Goal: Transaction & Acquisition: Purchase product/service

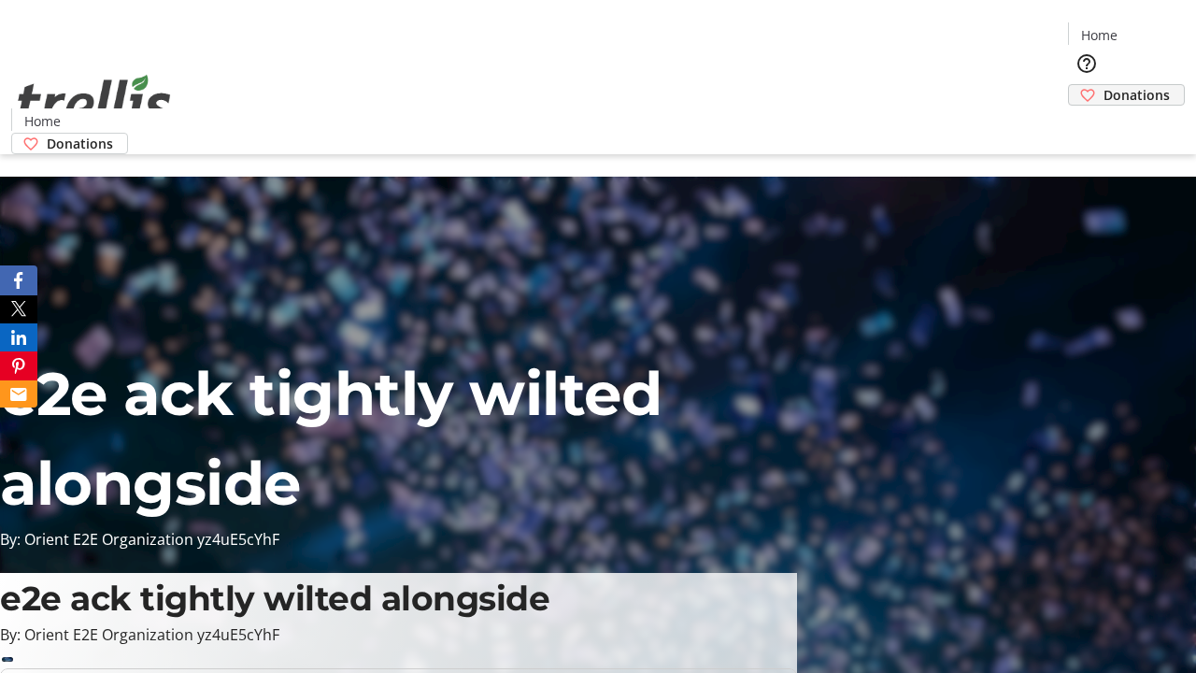
click at [1103, 85] on span "Donations" at bounding box center [1136, 95] width 66 height 20
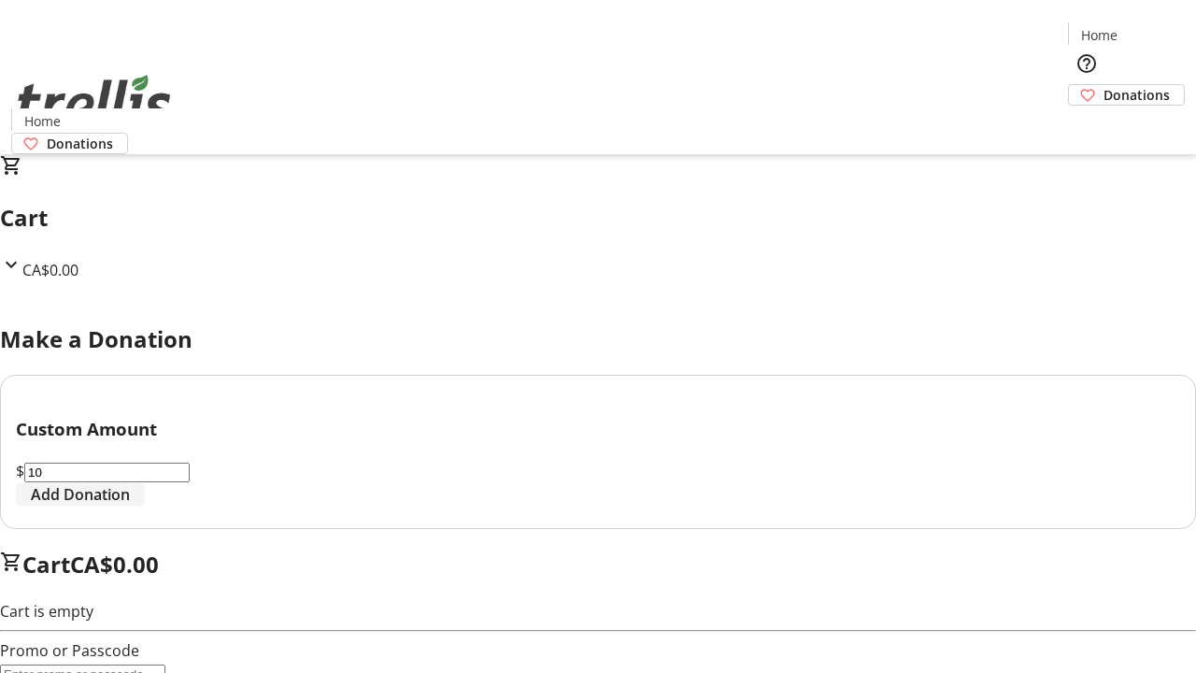
click at [130, 505] on span "Add Donation" at bounding box center [80, 494] width 99 height 22
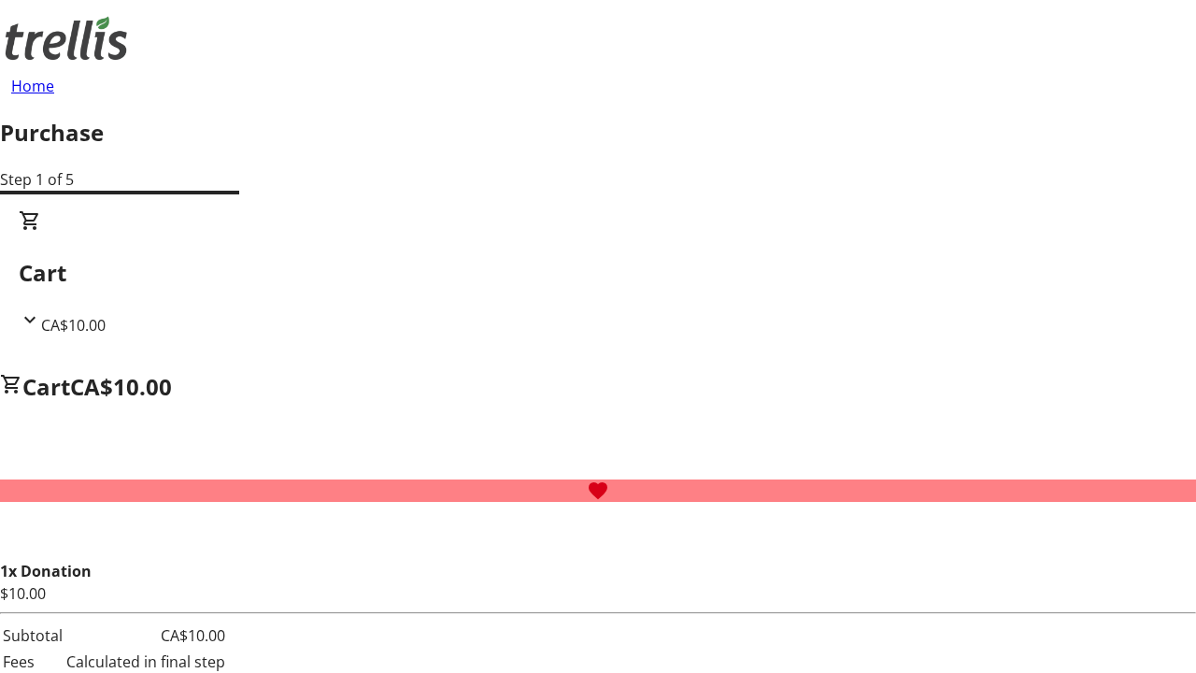
select select "CA"
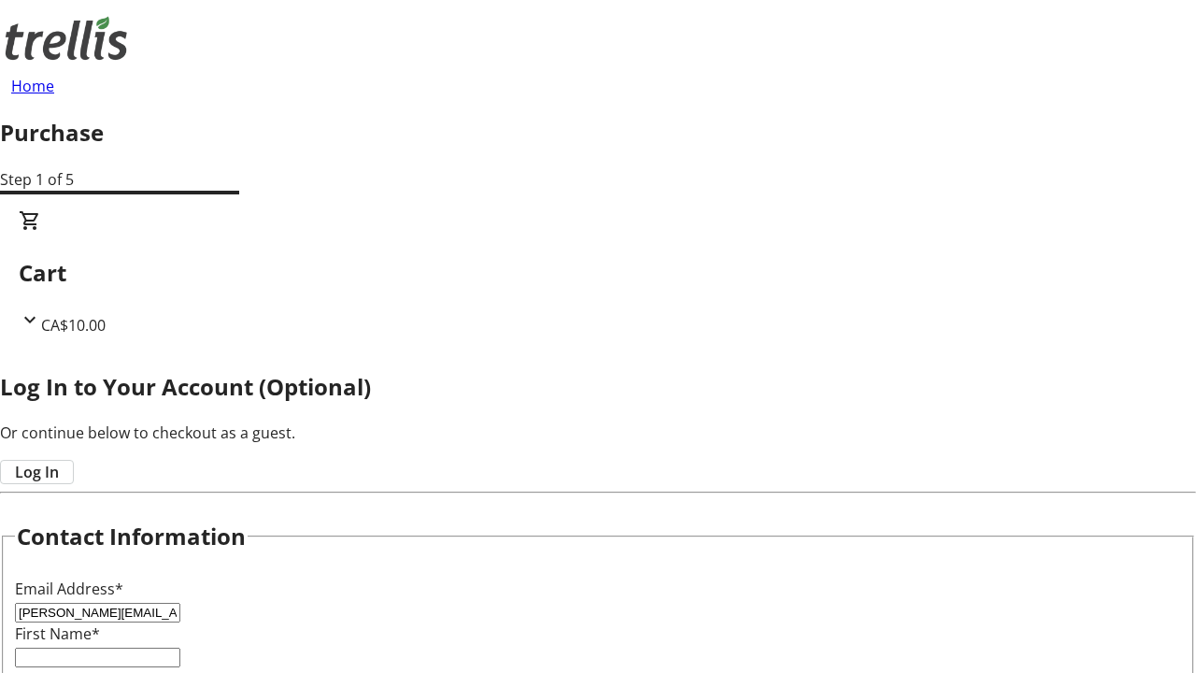
type input "[PERSON_NAME][EMAIL_ADDRESS][DOMAIN_NAME]"
type input "[PERSON_NAME]"
type input "Bode"
type input "[STREET_ADDRESS][PERSON_NAME]"
type input "Kelowna"
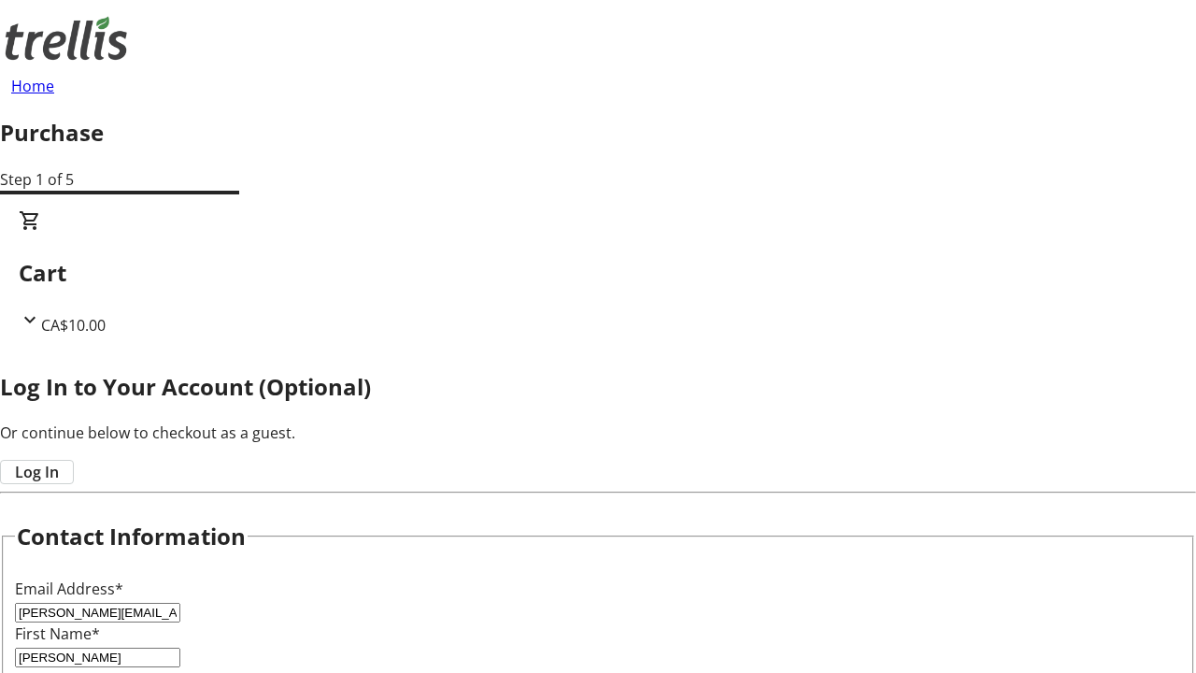
select select "BC"
type input "Kelowna"
type input "V1Y 0C2"
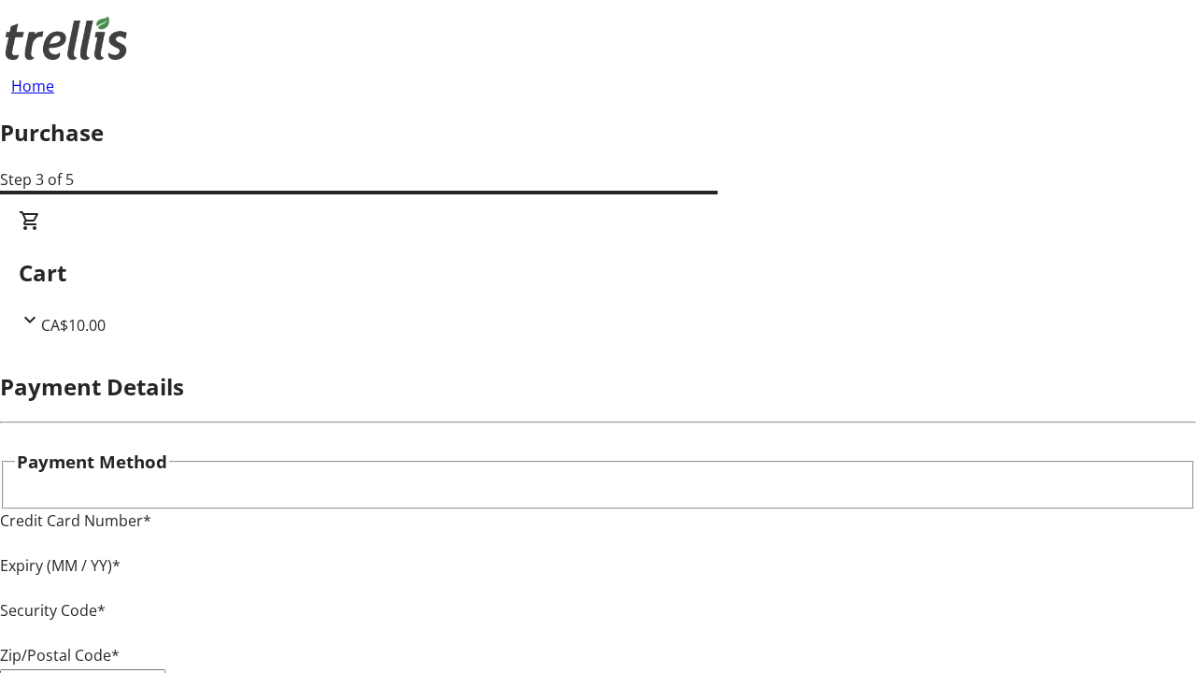
type input "V1Y 0C2"
